Goal: Navigation & Orientation: Find specific page/section

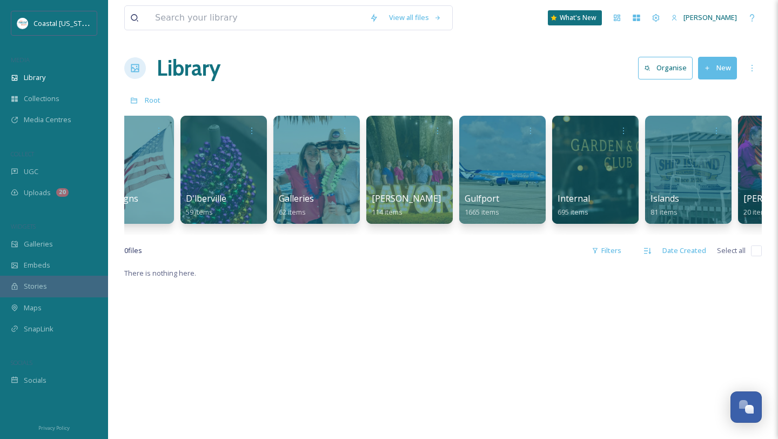
scroll to position [0, 513]
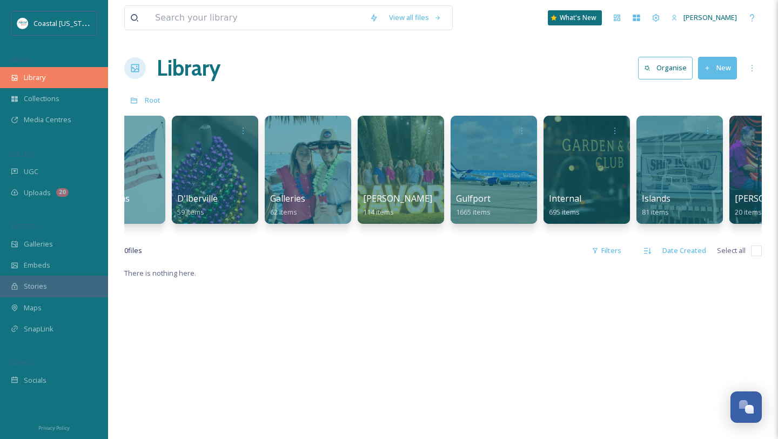
click at [35, 86] on div "Library" at bounding box center [54, 77] width 108 height 21
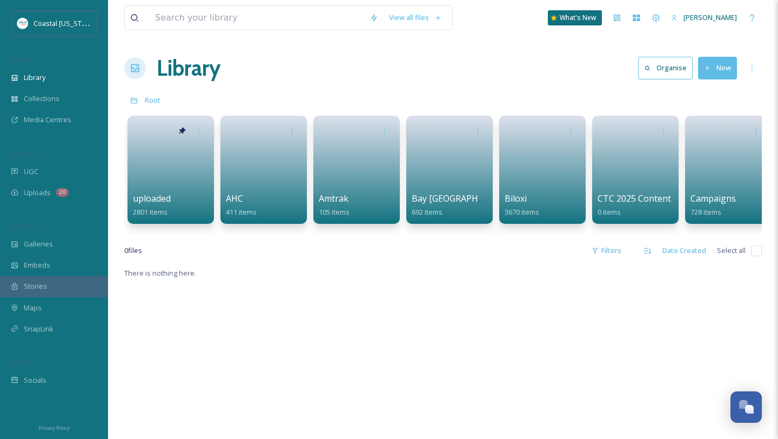
scroll to position [14, 0]
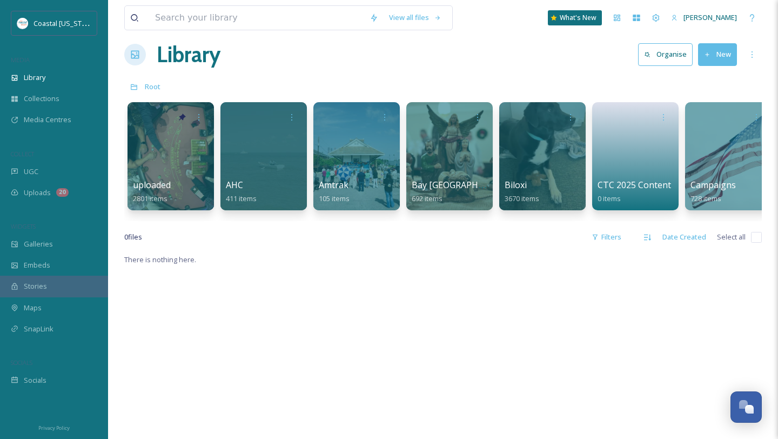
click at [135, 59] on icon at bounding box center [135, 54] width 11 height 11
click at [136, 178] on div at bounding box center [170, 156] width 88 height 110
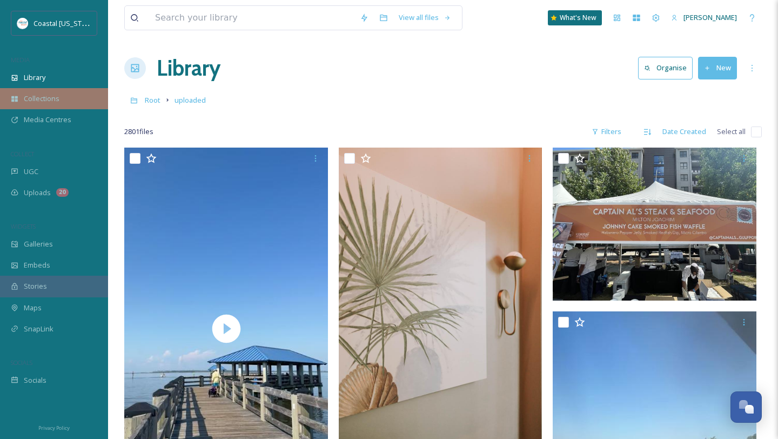
click at [48, 99] on span "Collections" at bounding box center [42, 98] width 36 height 10
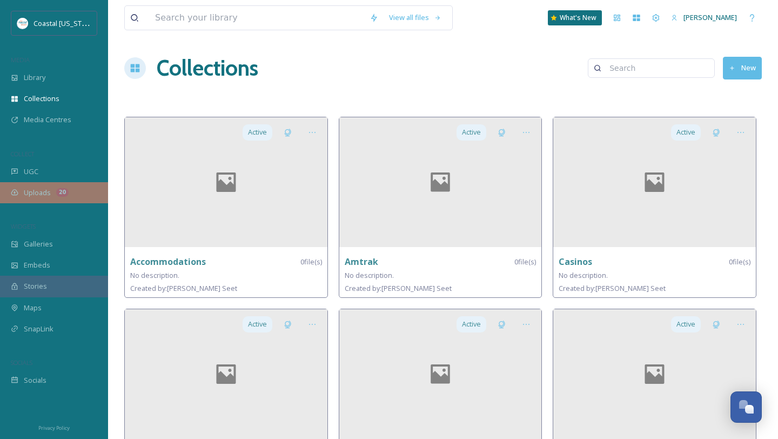
click at [48, 191] on span "Uploads" at bounding box center [37, 192] width 27 height 10
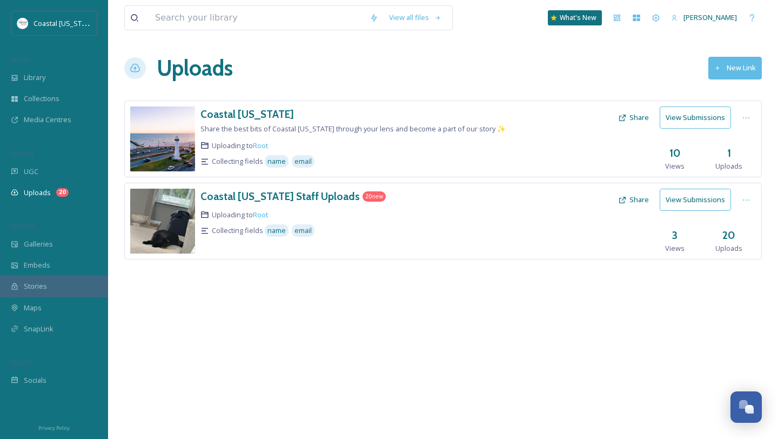
click at [341, 122] on div "Coastal [US_STATE] Share the best bits of Coastal [US_STATE] through your lens …" at bounding box center [356, 138] width 313 height 65
click at [245, 108] on h3 "Coastal [US_STATE]" at bounding box center [246, 114] width 93 height 13
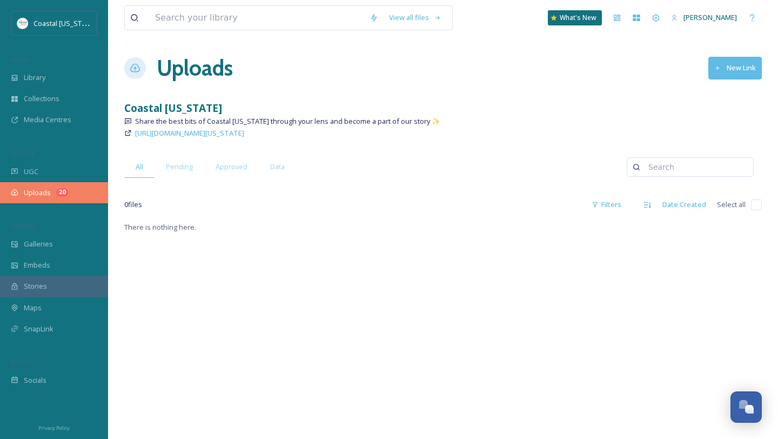
click at [36, 192] on span "Uploads" at bounding box center [37, 192] width 27 height 10
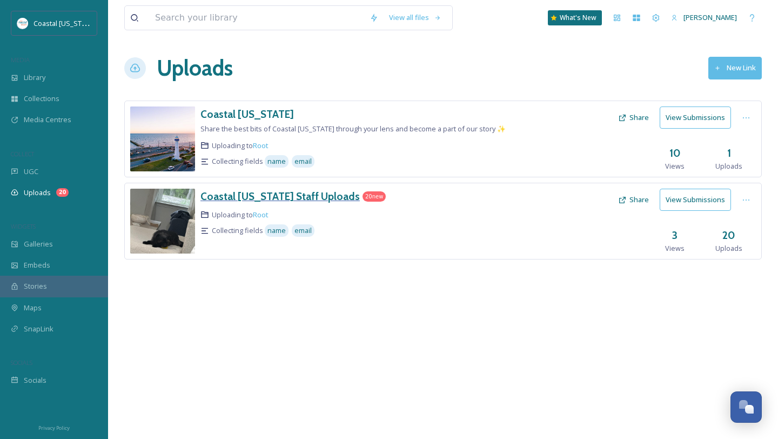
click at [295, 196] on h3 "Coastal [US_STATE] Staff Uploads" at bounding box center [279, 196] width 159 height 13
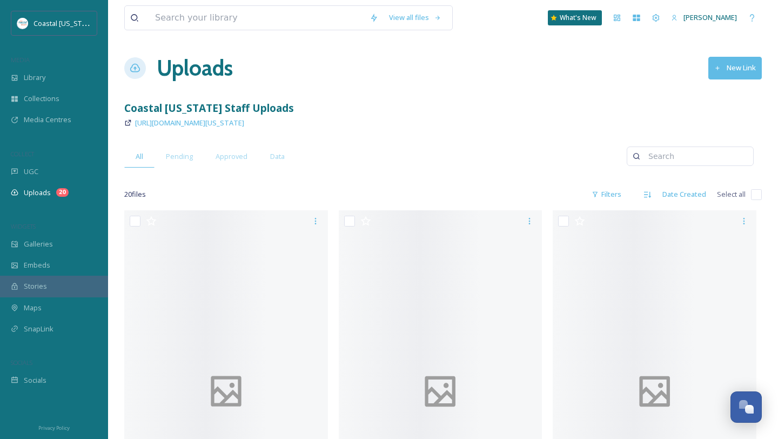
scroll to position [13, 0]
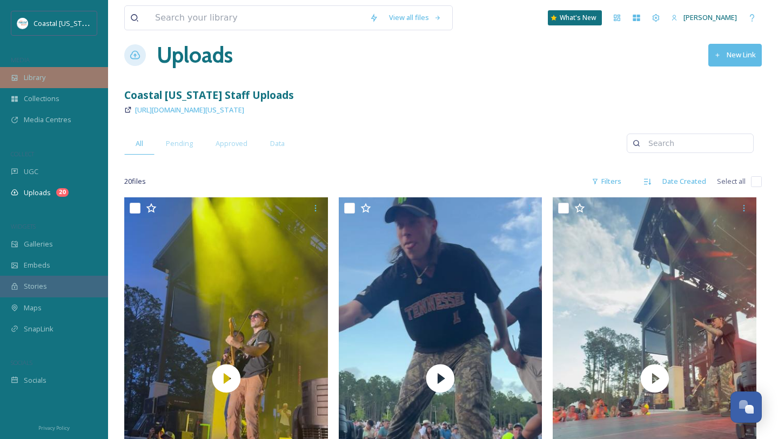
click at [39, 86] on div "Library" at bounding box center [54, 77] width 108 height 21
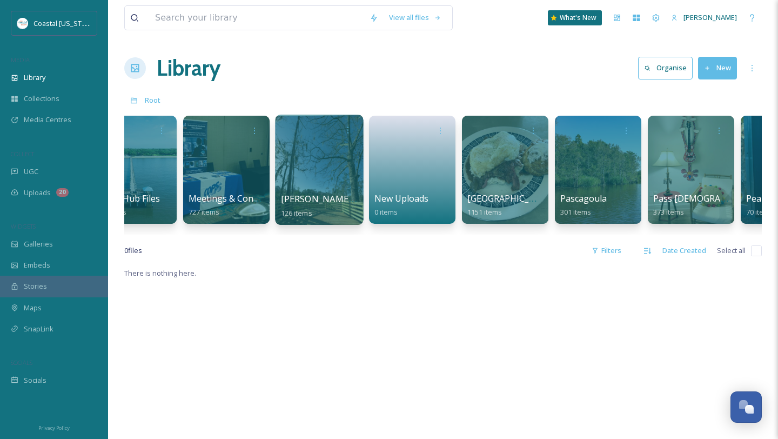
scroll to position [0, 1615]
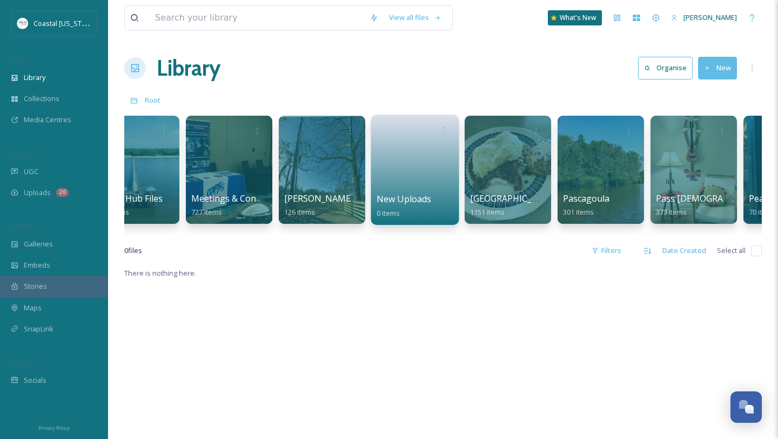
click at [385, 182] on link at bounding box center [415, 166] width 77 height 52
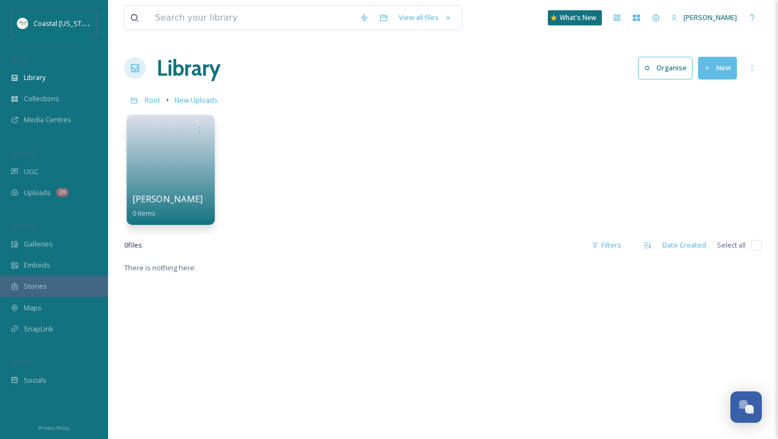
click at [172, 196] on div "Margaret 0 items" at bounding box center [170, 205] width 77 height 27
